Goal: Information Seeking & Learning: Learn about a topic

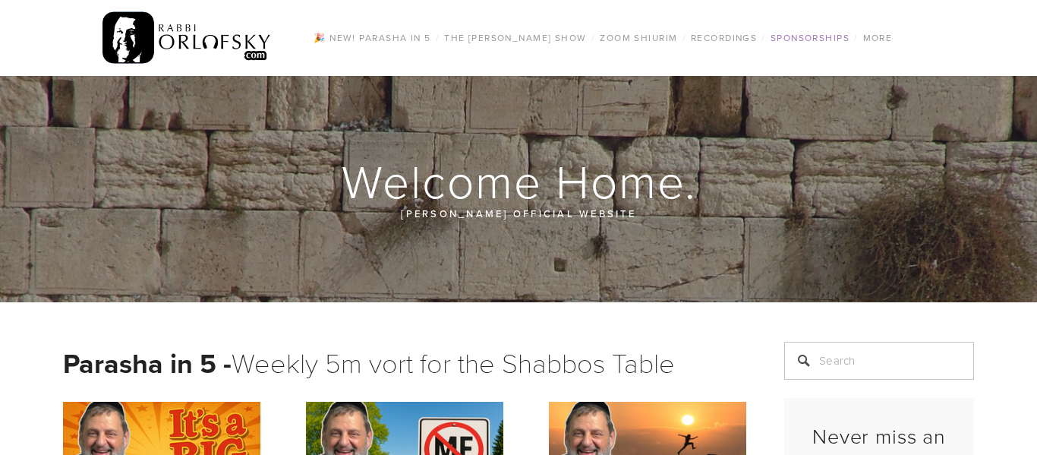
click at [798, 37] on link "Sponsorships" at bounding box center [810, 38] width 88 height 20
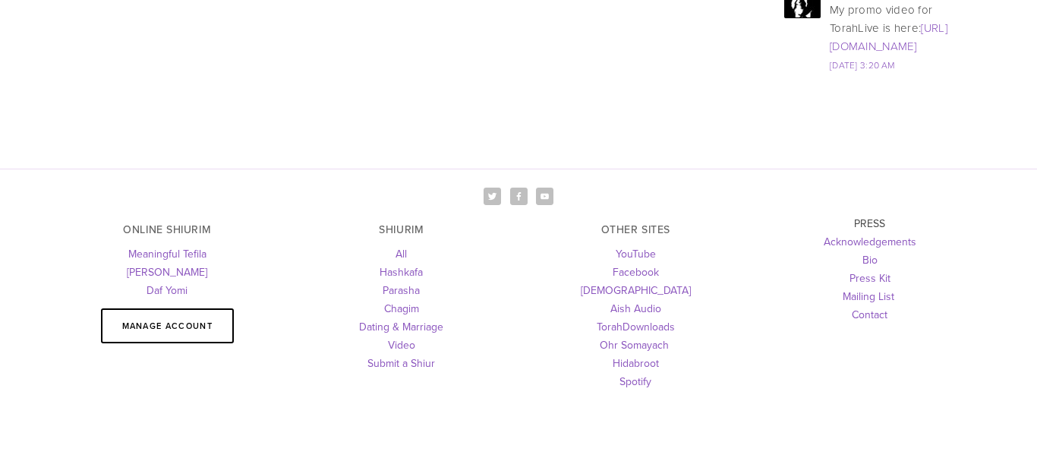
scroll to position [2405, 0]
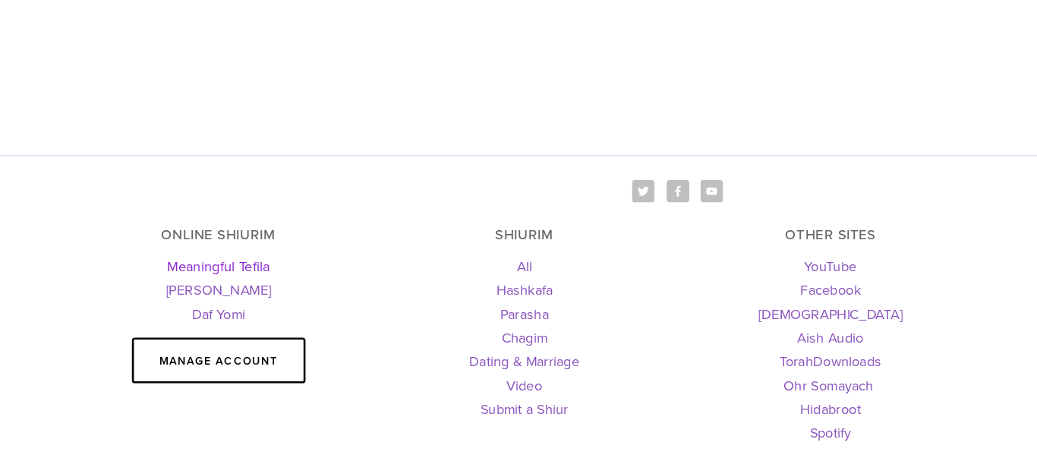
click at [169, 245] on link "Meaningful Tefila" at bounding box center [167, 252] width 78 height 15
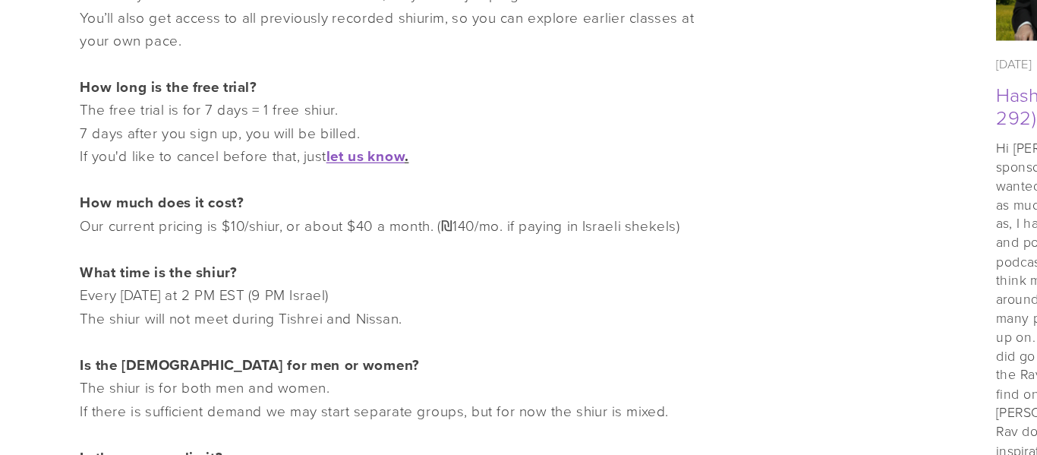
scroll to position [1059, 0]
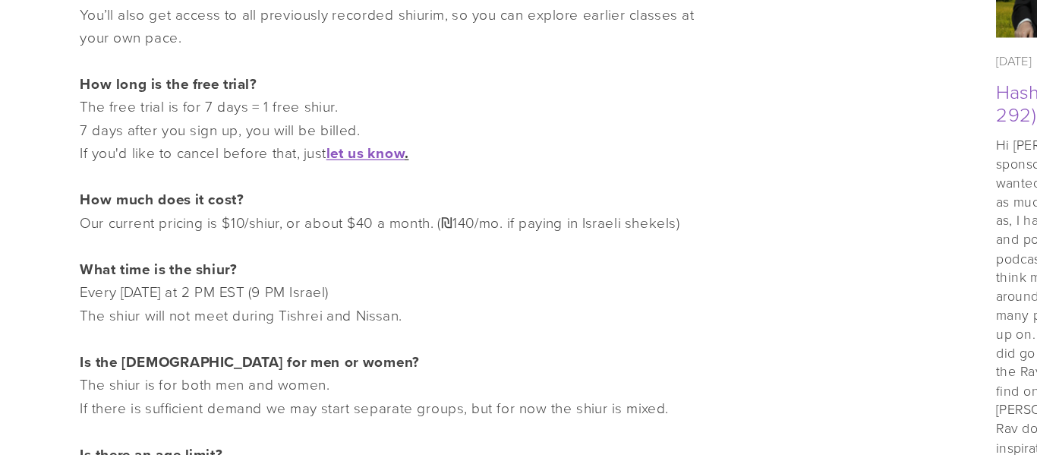
click at [17, 340] on div "Our most popular shiur: R’ Orlofsky’s life-changing Tefila series! Every Sunday…" at bounding box center [518, 404] width 1037 height 2288
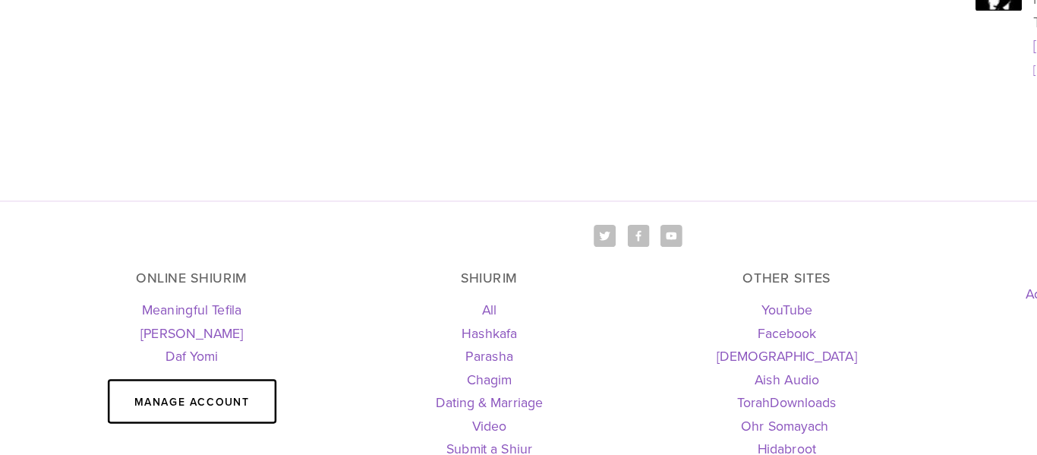
scroll to position [2357, 0]
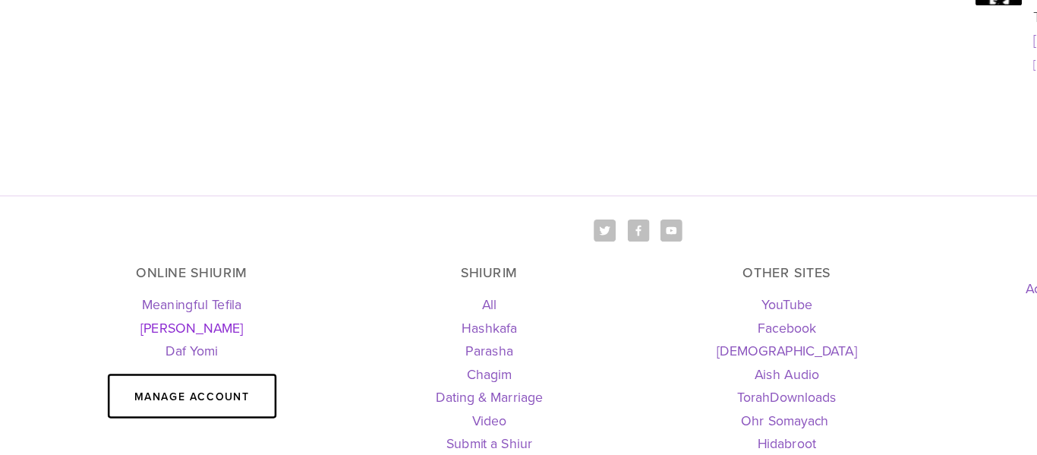
click at [177, 346] on link "[PERSON_NAME]" at bounding box center [167, 353] width 80 height 15
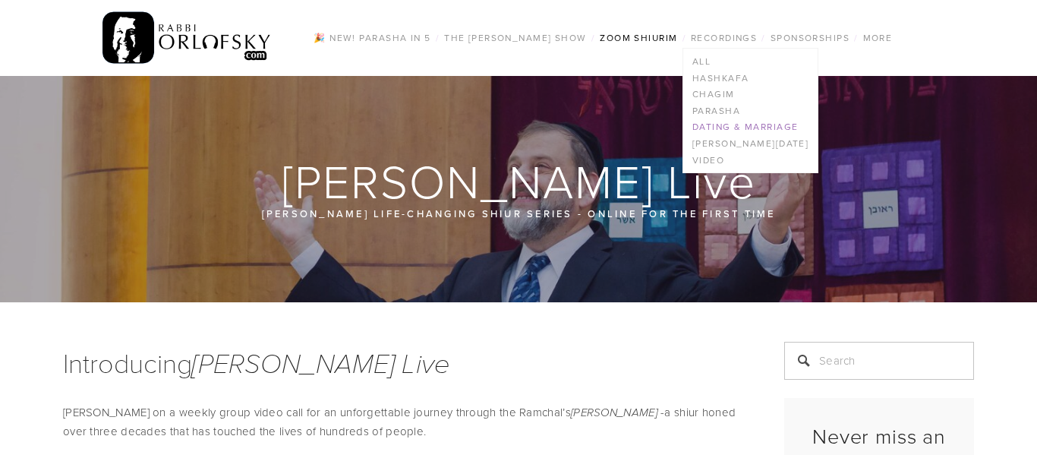
click at [734, 124] on link "Dating & Marriage" at bounding box center [750, 127] width 134 height 17
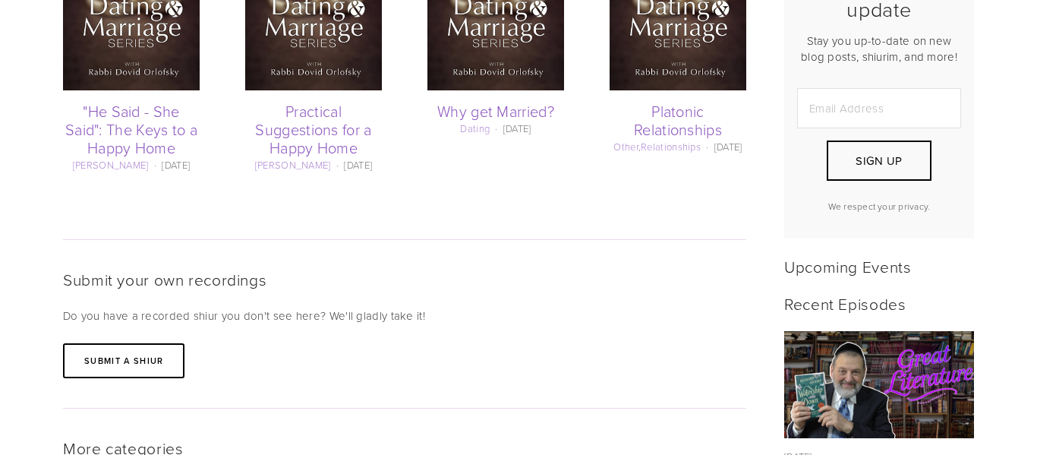
scroll to position [435, 0]
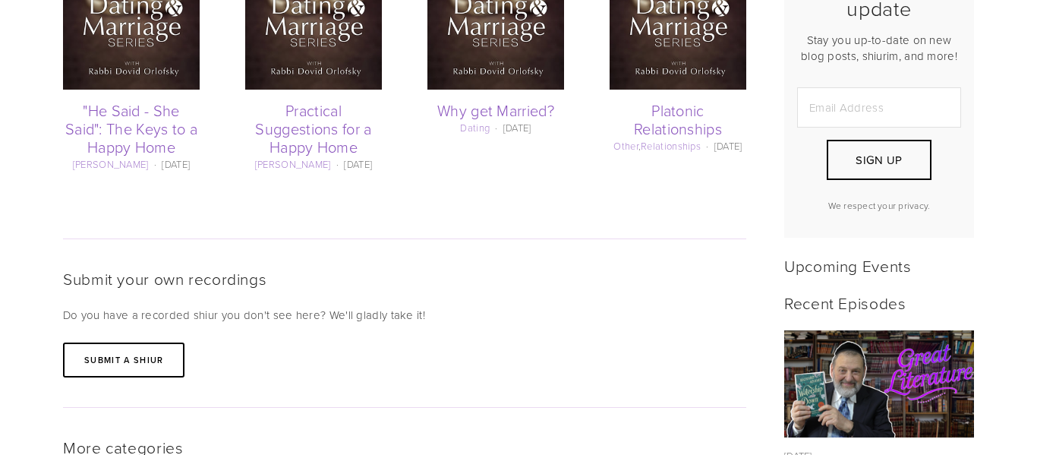
click at [507, 38] on img at bounding box center [495, 21] width 137 height 137
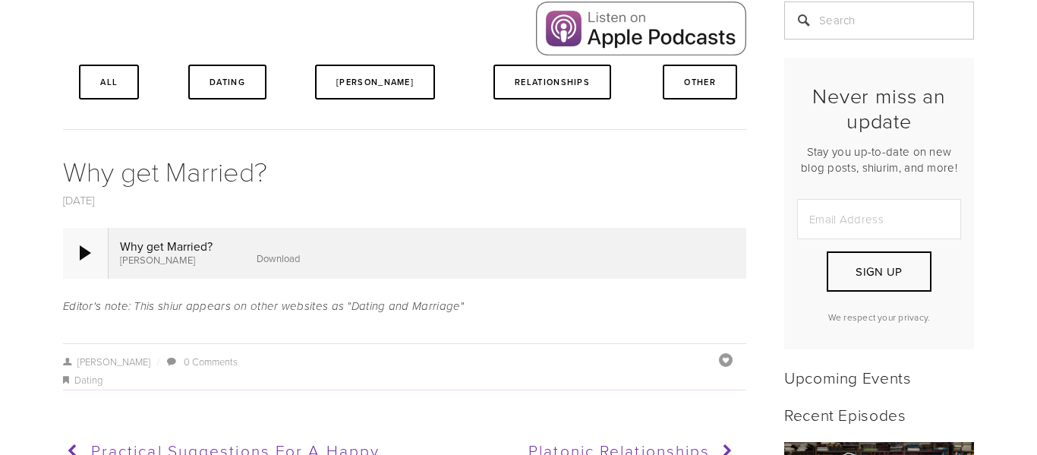
scroll to position [340, 0]
click at [93, 254] on div at bounding box center [86, 253] width 46 height 50
